Goal: Task Accomplishment & Management: Use online tool/utility

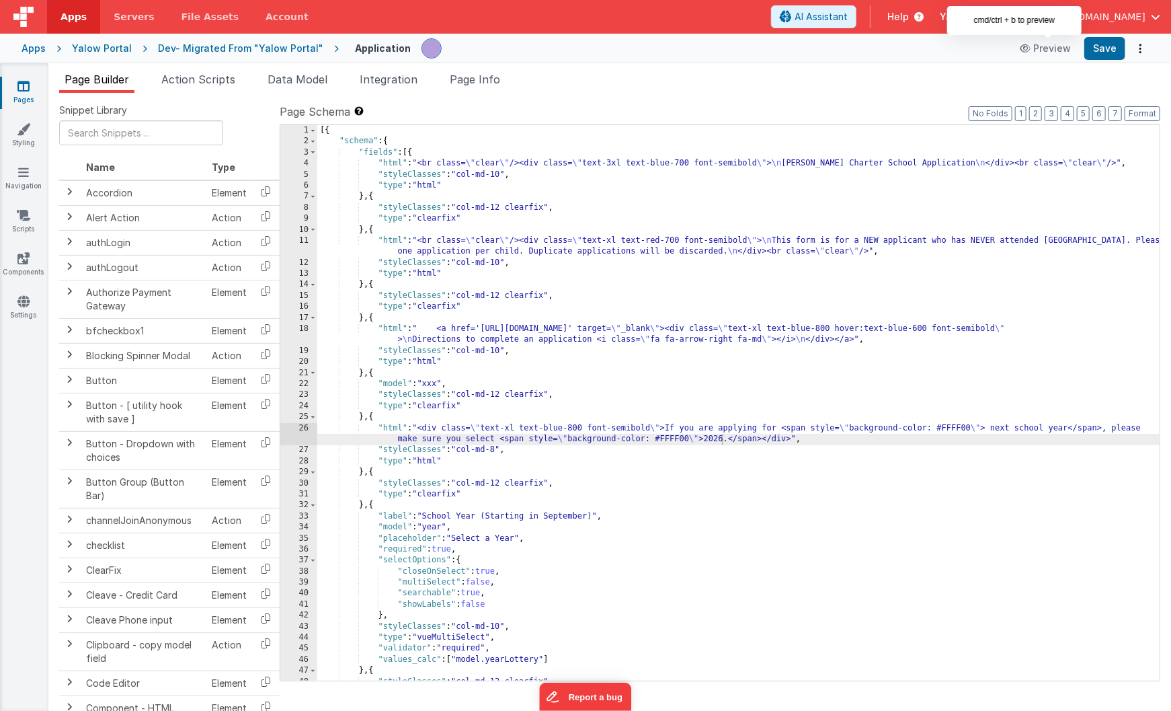
click at [91, 48] on div "Yalow Portal" at bounding box center [102, 48] width 60 height 13
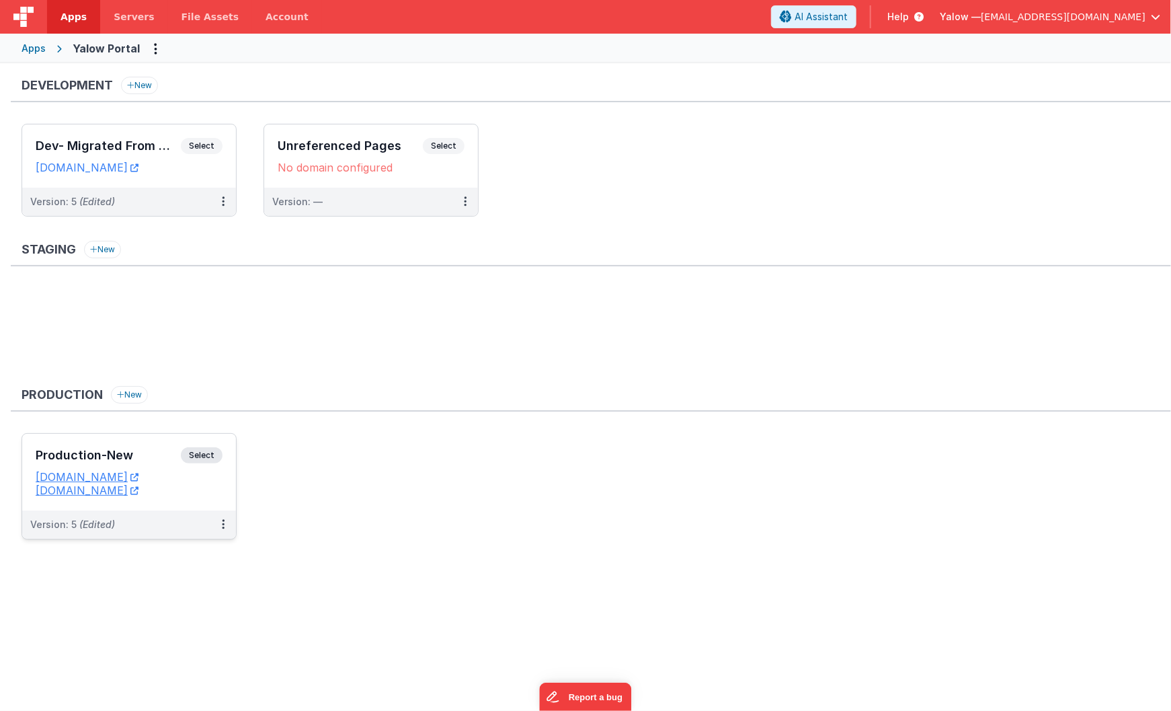
click at [209, 453] on span "Select" at bounding box center [202, 455] width 42 height 16
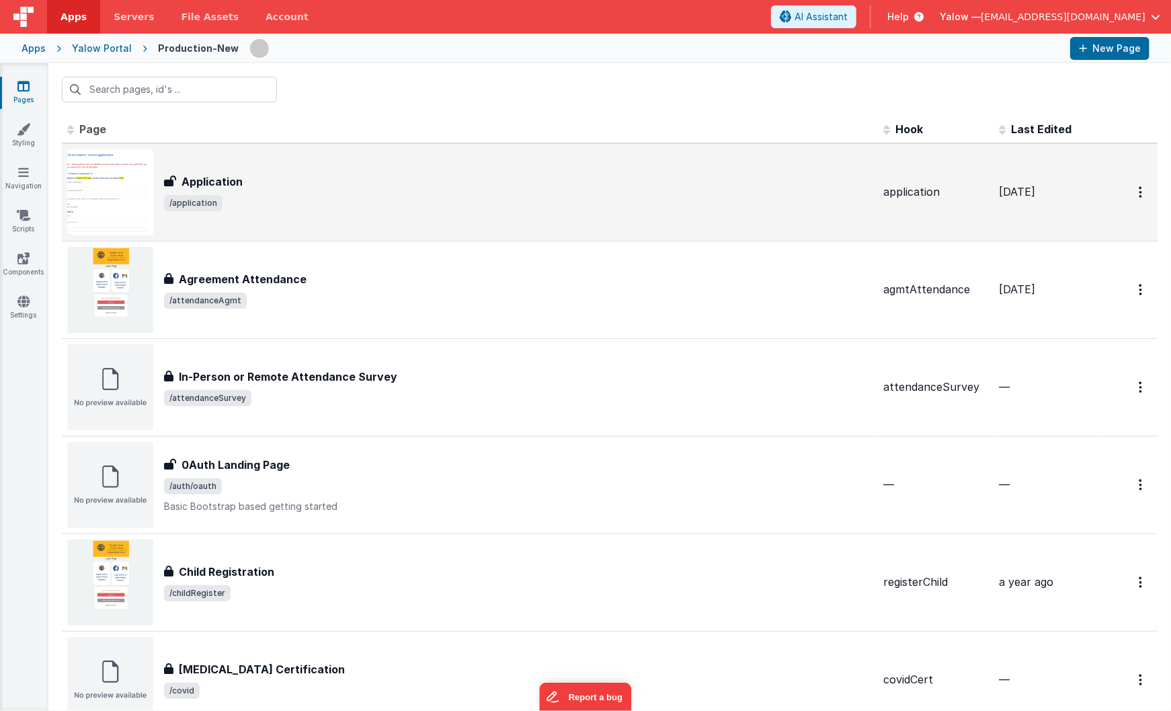
click at [315, 182] on div "Application" at bounding box center [518, 181] width 709 height 16
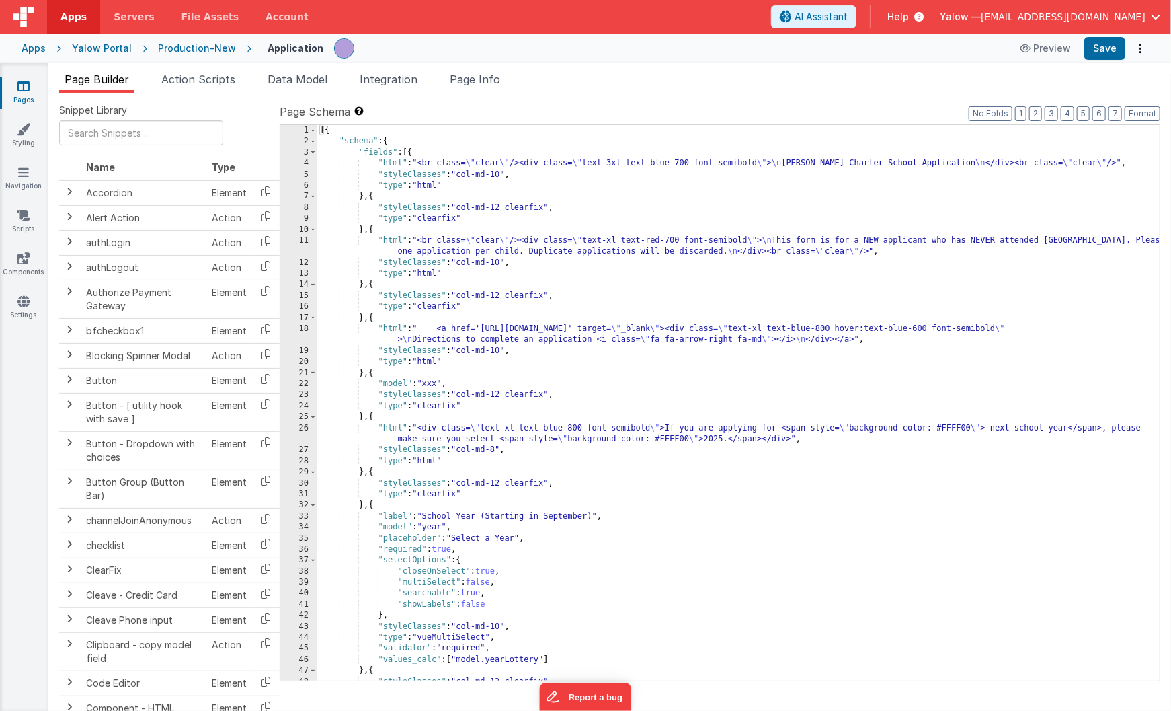
click at [182, 52] on div "Production-New" at bounding box center [197, 48] width 78 height 13
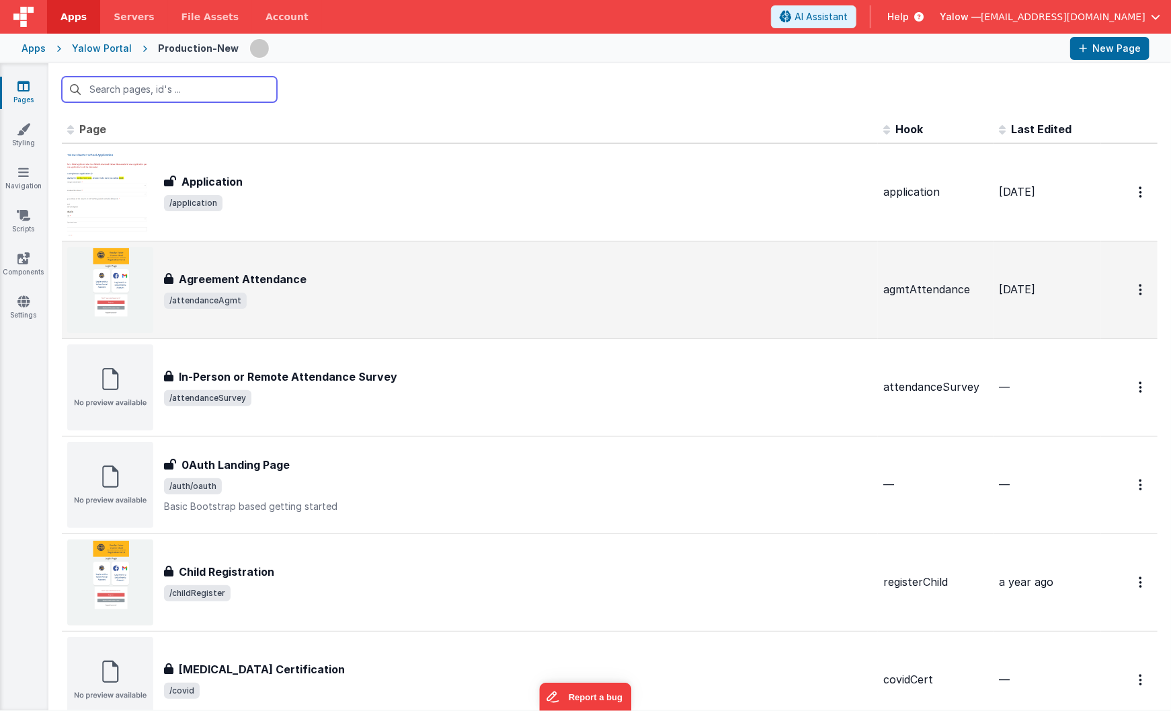
scroll to position [3, 0]
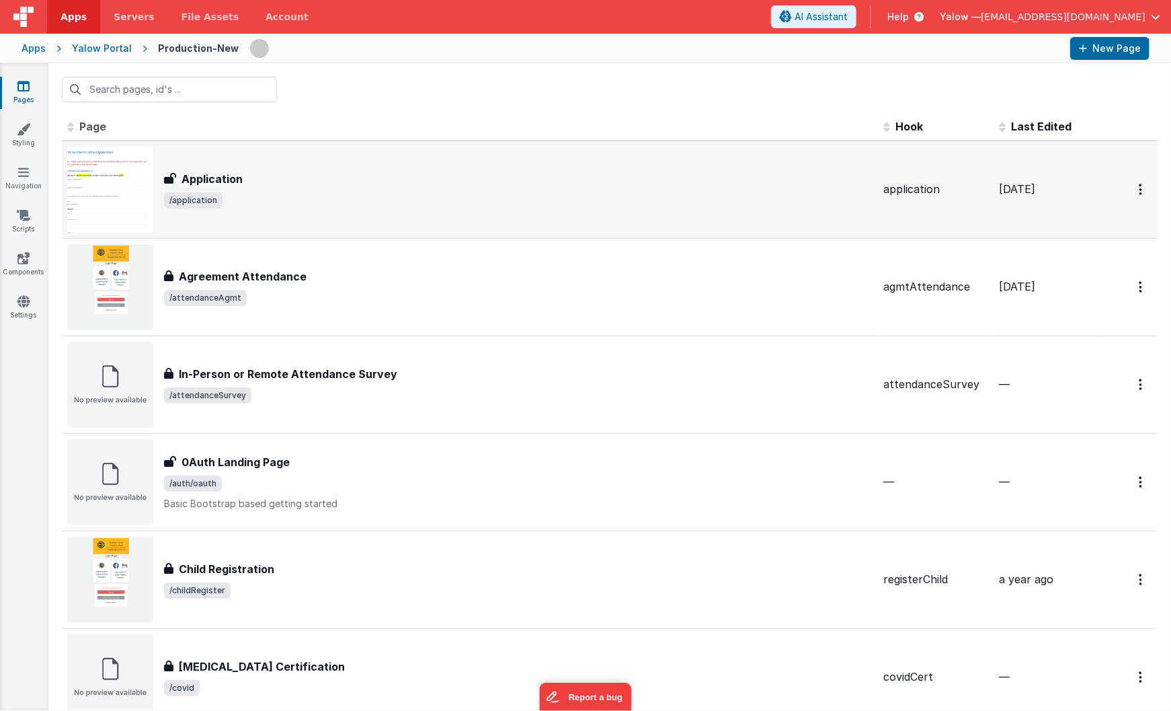
click at [341, 208] on div "Application Application /application" at bounding box center [469, 190] width 805 height 86
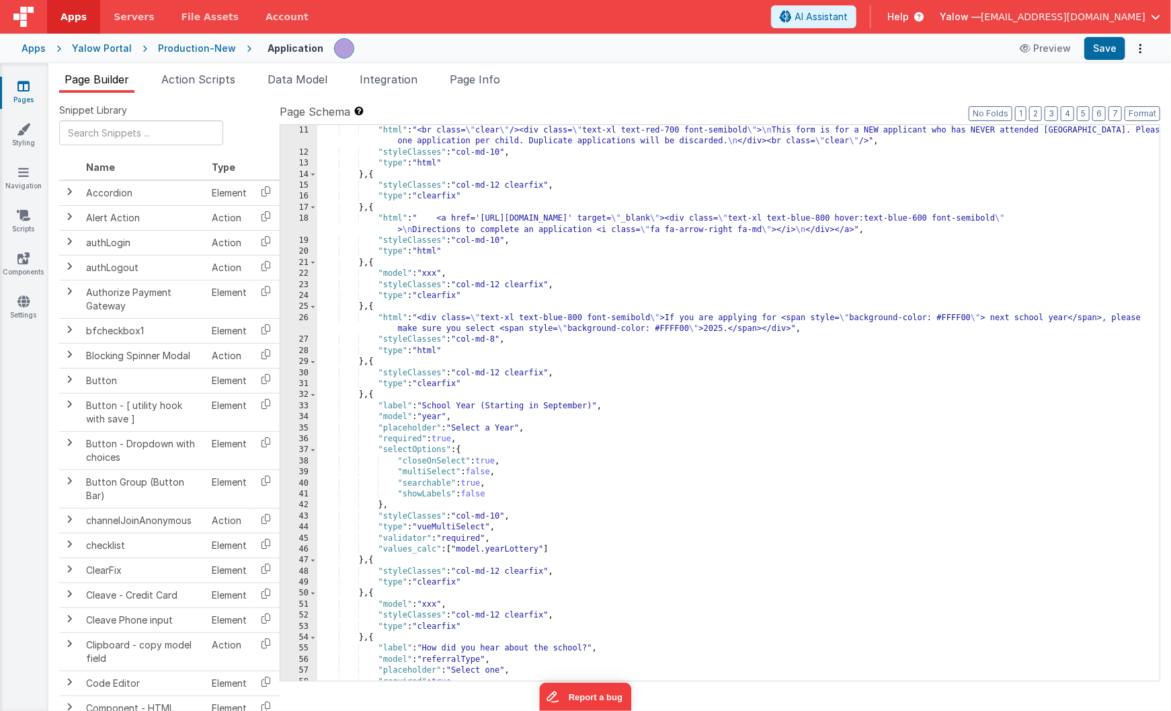
scroll to position [110, 0]
click at [715, 331] on div ""html" : "<br class= \" clear \" /><div class= \" text-xl text-red-700 font-sem…" at bounding box center [738, 419] width 843 height 588
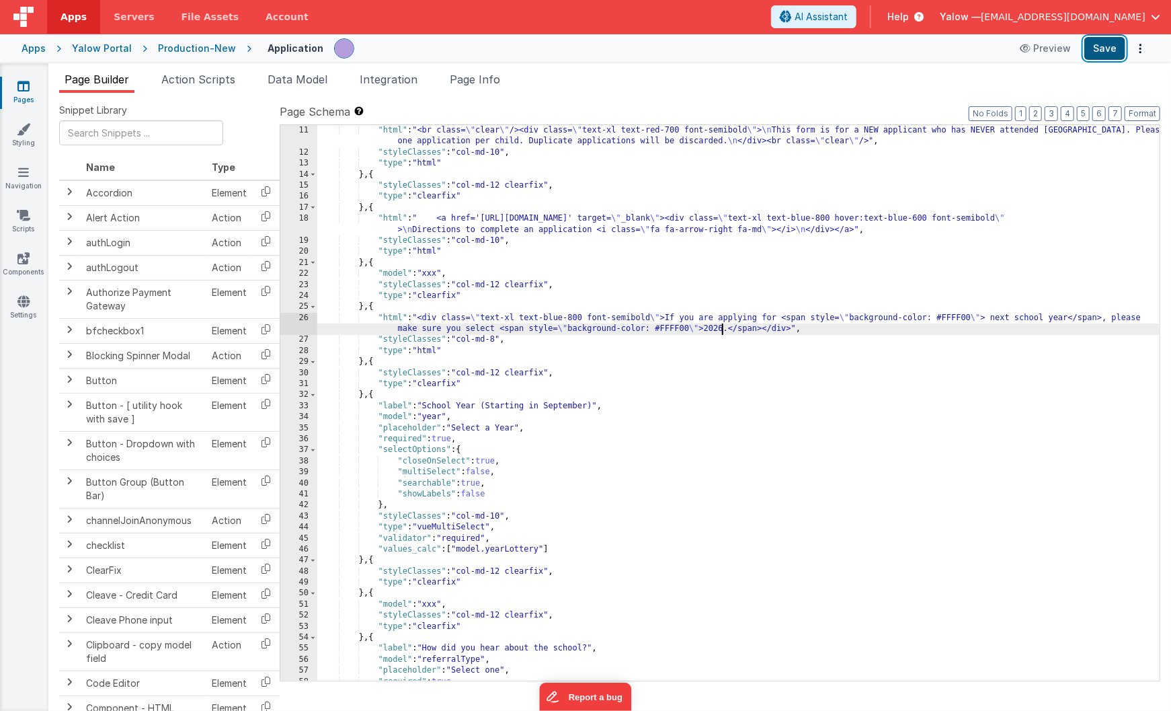
click at [1109, 50] on button "Save" at bounding box center [1104, 48] width 41 height 23
